Goal: Complete application form

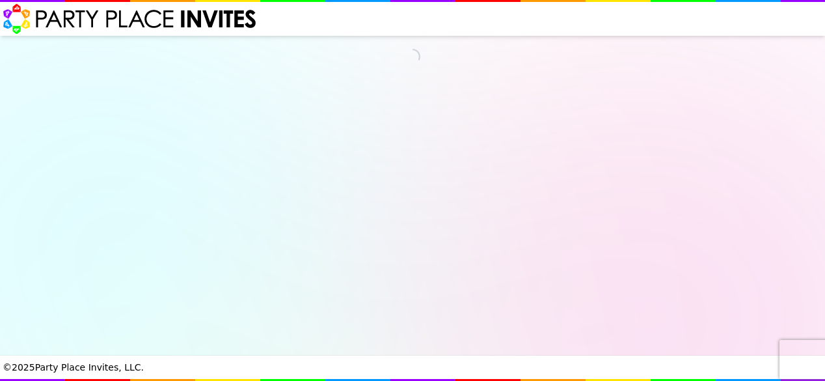
select select "540260"
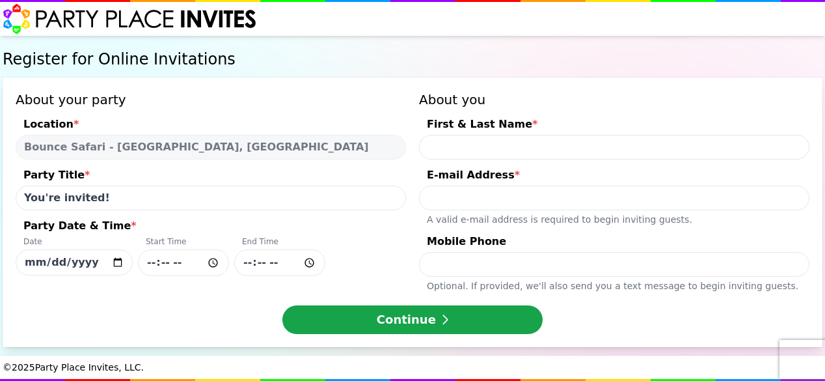
scroll to position [3, 0]
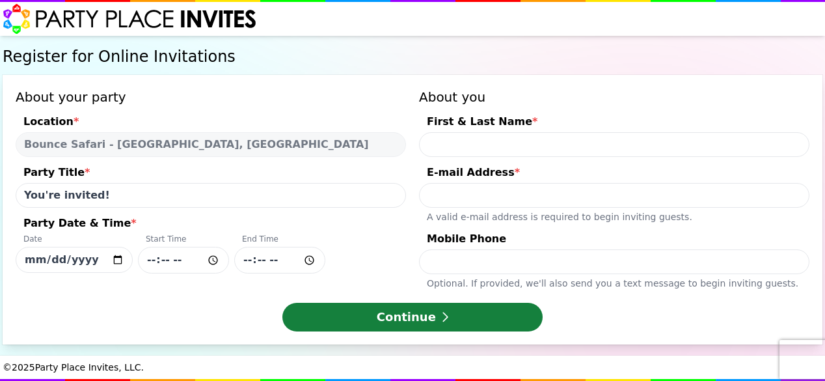
click at [461, 312] on button "Continue" at bounding box center [412, 316] width 260 height 29
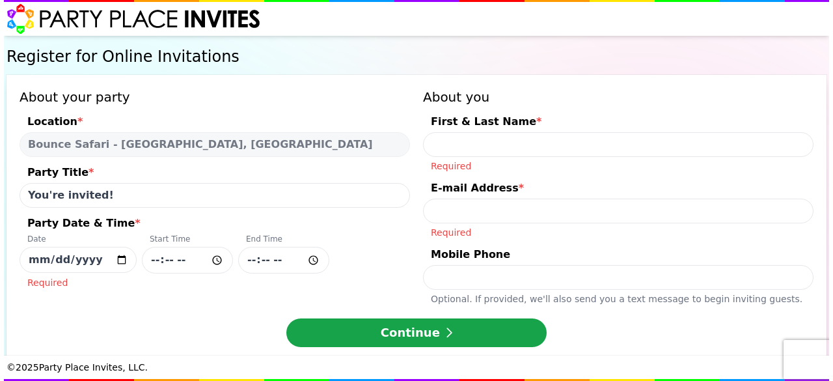
scroll to position [0, 0]
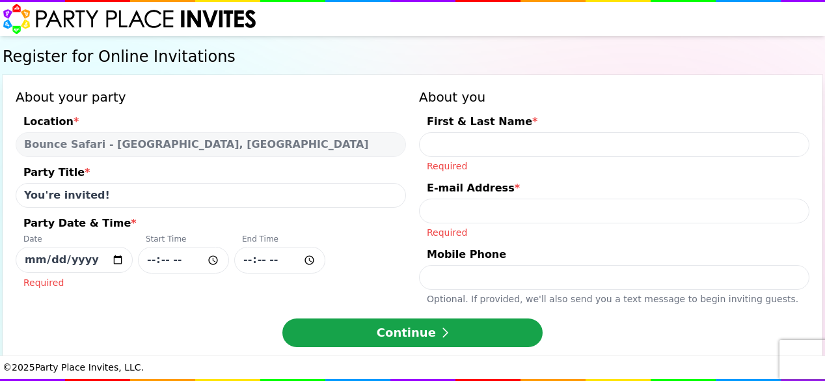
click at [133, 254] on input "[DATE]" at bounding box center [74, 260] width 117 height 26
type input "[DATE]"
click at [224, 257] on input "Party Date & Time * Date [DATE] Start Time End Time Required" at bounding box center [183, 260] width 91 height 27
click at [540, 141] on input "First & Last Name * Required" at bounding box center [614, 144] width 390 height 25
type input "J"
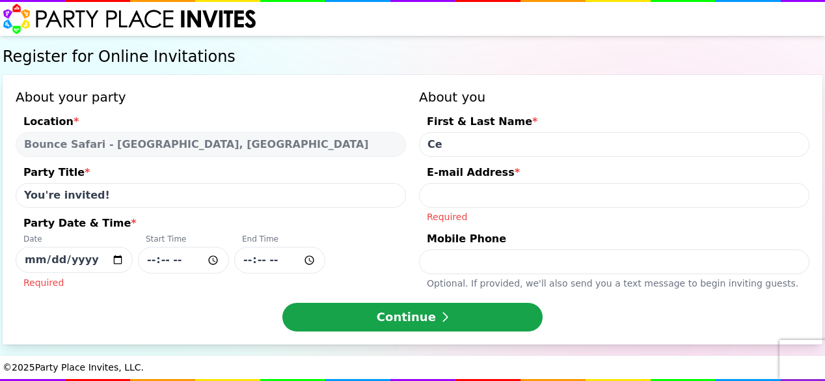
type input "C"
type input "[PERSON_NAME]"
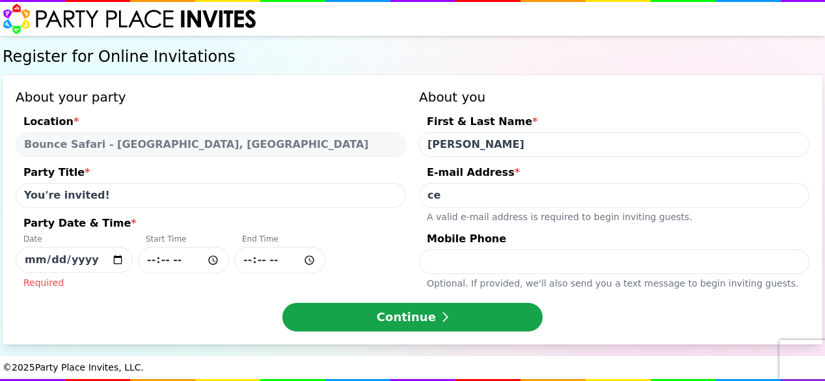
type input "c"
type input "j"
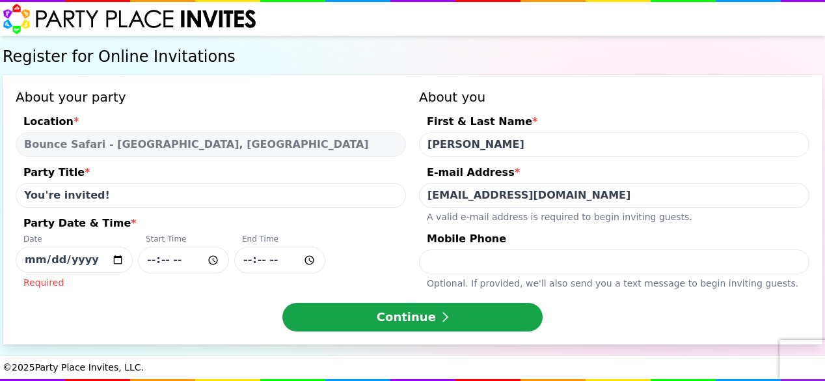
type input "[EMAIL_ADDRESS][DOMAIN_NAME]"
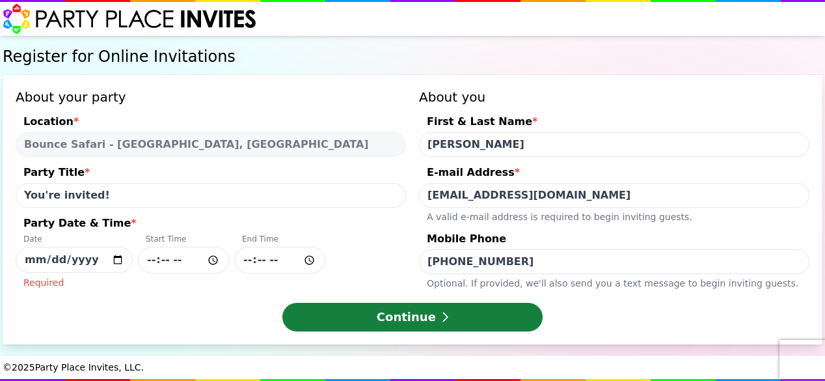
type input "[PHONE_NUMBER]"
click at [446, 311] on button "Continue" at bounding box center [412, 316] width 260 height 29
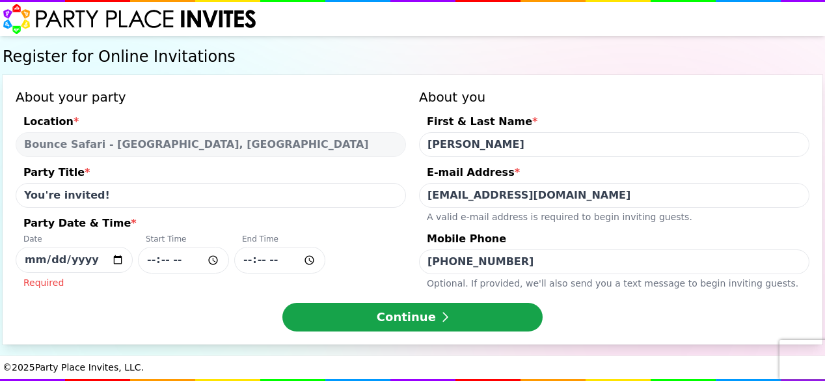
click at [211, 258] on input "Party Date & Time * Date [DATE] Start Time End Time Required" at bounding box center [183, 260] width 91 height 27
click at [229, 258] on input "Party Date & Time * Date [DATE] Start Time End Time Required" at bounding box center [183, 260] width 91 height 27
type input "10:30"
click at [325, 258] on input "Party Date & Time * Date [DATE] Start Time 10:30 End Time Required" at bounding box center [279, 260] width 91 height 27
type input "12:30"
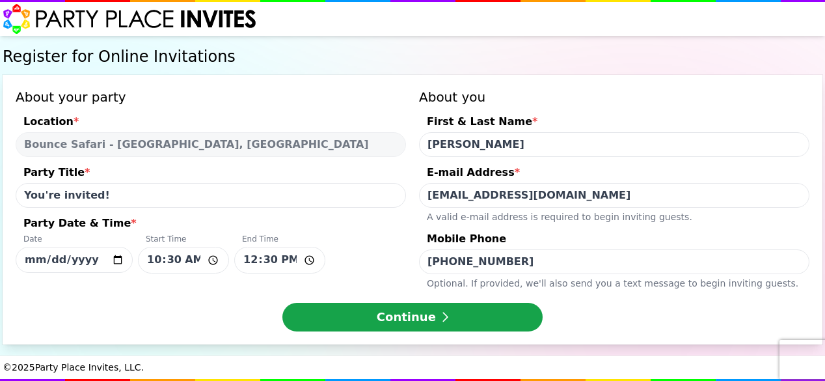
click at [346, 286] on div "About your party Location * Bounce Safari - [GEOGRAPHIC_DATA], [GEOGRAPHIC_DATA…" at bounding box center [211, 189] width 390 height 202
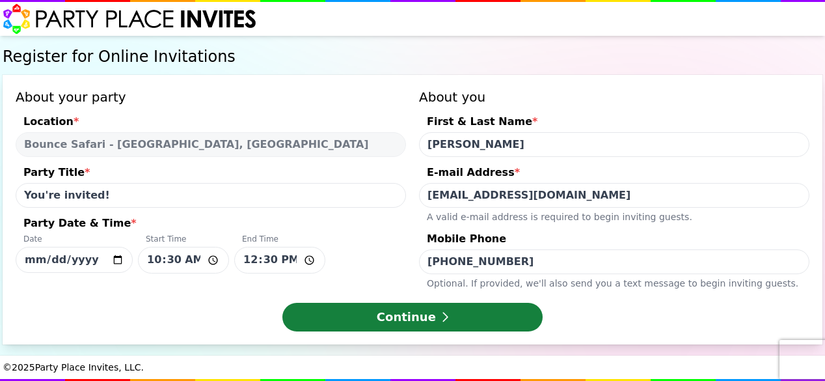
click at [444, 327] on button "Continue" at bounding box center [412, 316] width 260 height 29
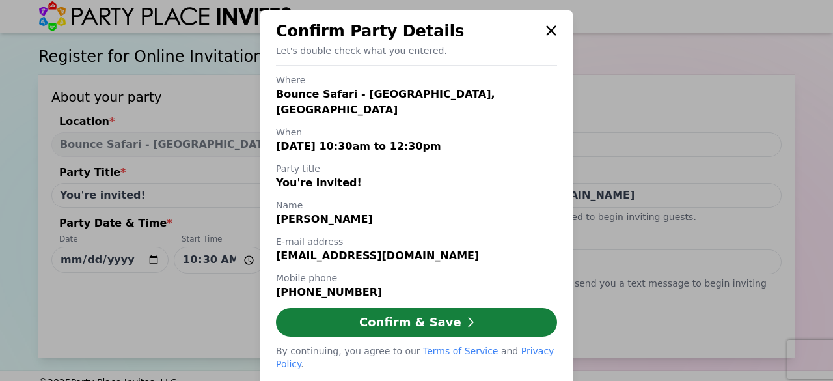
click at [425, 309] on button "Confirm & Save" at bounding box center [416, 322] width 281 height 29
